Goal: Information Seeking & Learning: Learn about a topic

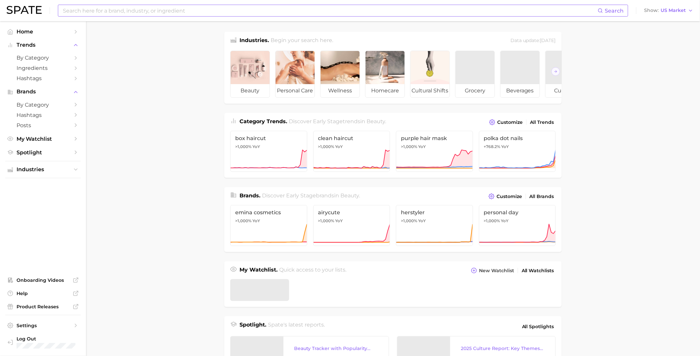
click at [145, 12] on input at bounding box center [330, 10] width 536 height 11
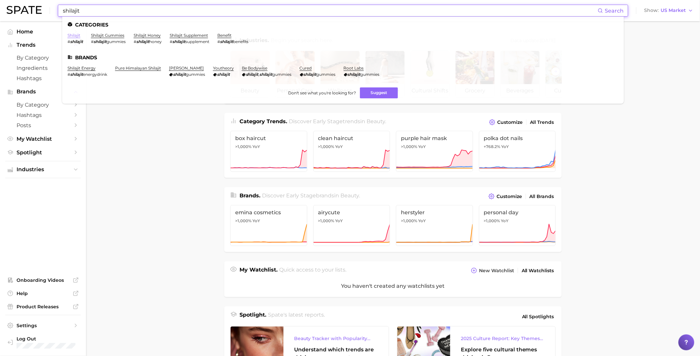
type input "shilajit"
click at [75, 36] on link "shilajit" at bounding box center [73, 35] width 13 height 5
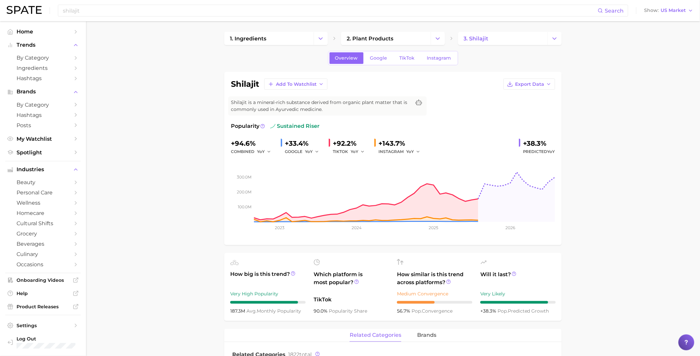
drag, startPoint x: 302, startPoint y: 311, endPoint x: 227, endPoint y: 311, distance: 75.4
click at [227, 311] on ul "How big is this trend? Very High Popularity 187.3m avg. monthly popularity Whic…" at bounding box center [392, 287] width 337 height 68
copy div "187.3m avg. monthly popularity"
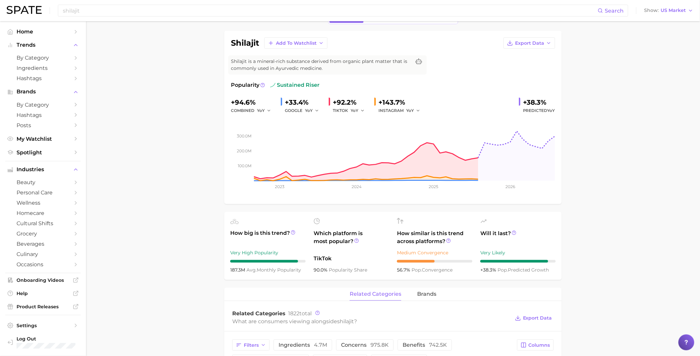
scroll to position [45, 0]
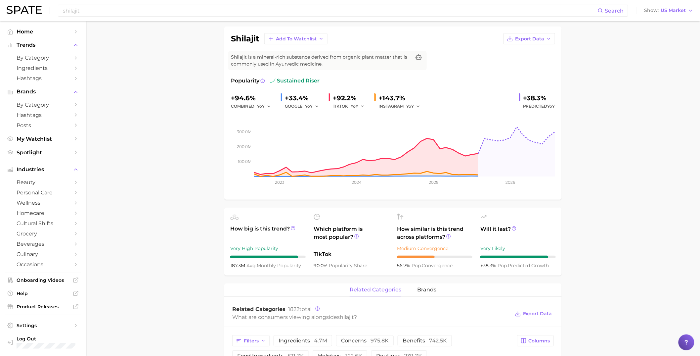
drag, startPoint x: 558, startPoint y: 269, endPoint x: 475, endPoint y: 265, distance: 83.8
click at [475, 265] on ul "How big is this trend? Very High Popularity 187.3m avg. monthly popularity Whic…" at bounding box center [392, 241] width 337 height 68
drag, startPoint x: 518, startPoint y: 269, endPoint x: 571, endPoint y: 276, distance: 53.6
click at [533, 272] on ul "How big is this trend? Very High Popularity 187.3m avg. monthly popularity Whic…" at bounding box center [392, 241] width 337 height 68
click at [556, 266] on div "+38.3% pop. predicted growth" at bounding box center [517, 265] width 75 height 8
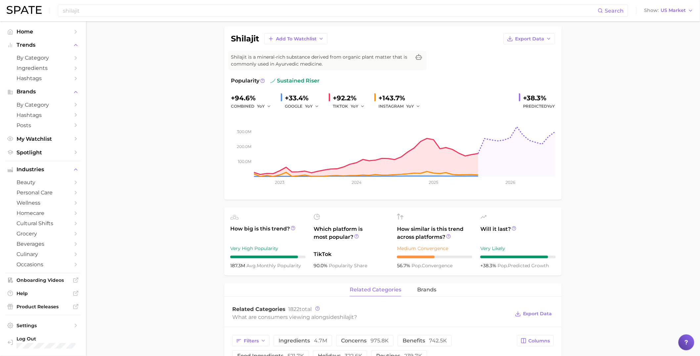
drag, startPoint x: 526, startPoint y: 264, endPoint x: 480, endPoint y: 267, distance: 46.1
click at [480, 267] on ul "How big is this trend? Very High Popularity 187.3m avg. monthly popularity Whic…" at bounding box center [392, 241] width 337 height 68
copy div "+38.3% pop. predicted growth"
